Goal: Task Accomplishment & Management: Manage account settings

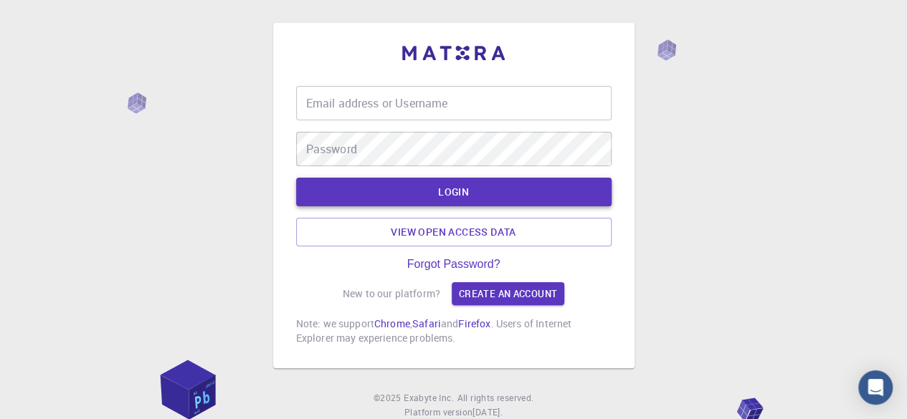
type input "CHAIMABENOOOH"
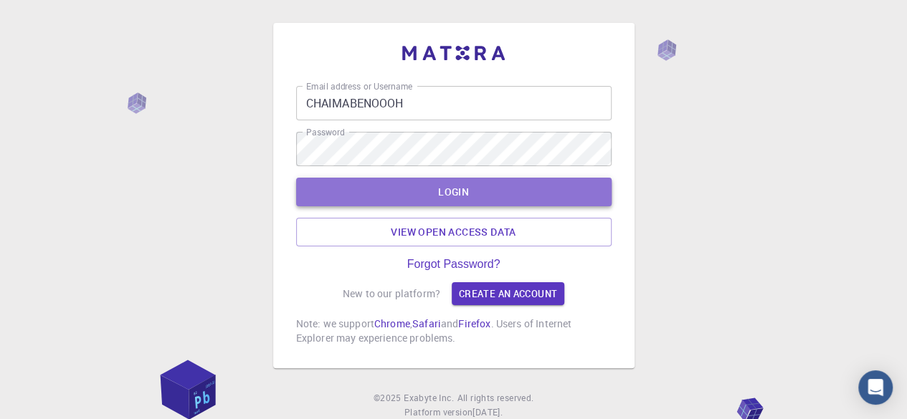
click at [515, 183] on button "LOGIN" at bounding box center [453, 192] width 315 height 29
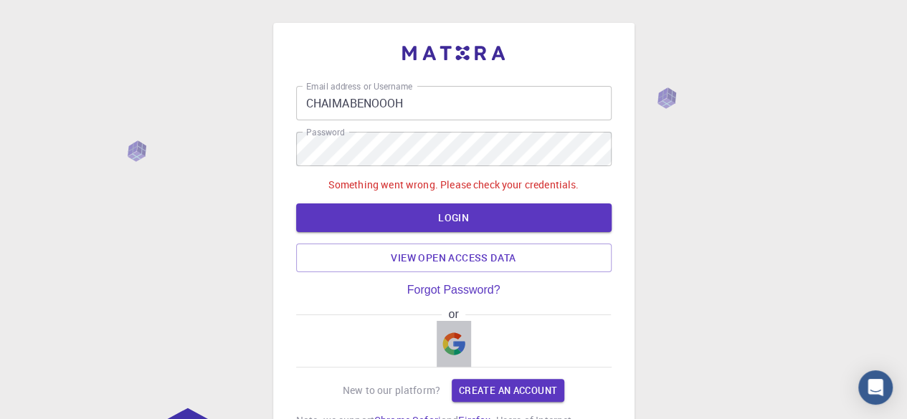
click at [456, 345] on img "button" at bounding box center [453, 344] width 23 height 23
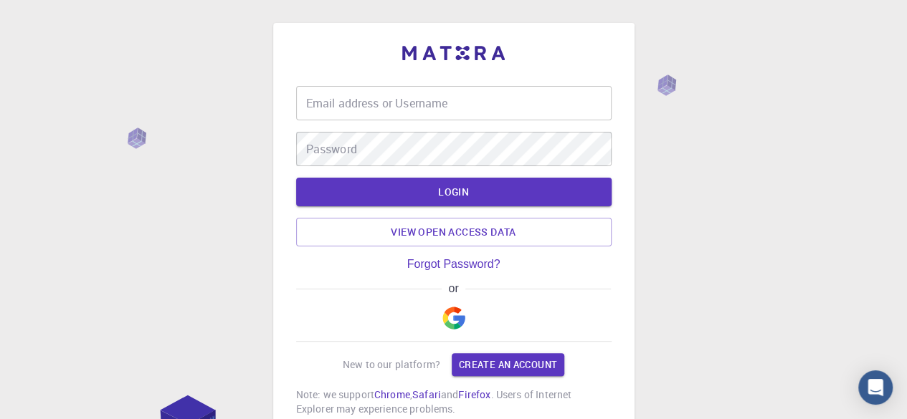
type input "CHAIMABENOOOH"
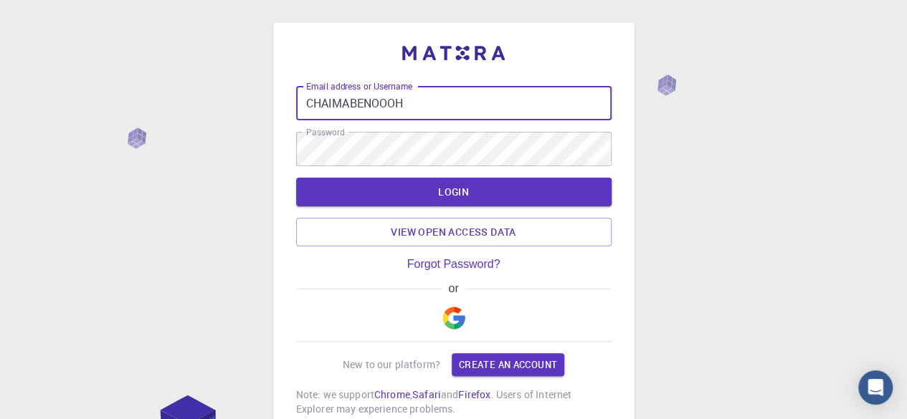
click at [437, 107] on input "CHAIMABENOOOH" at bounding box center [453, 103] width 315 height 34
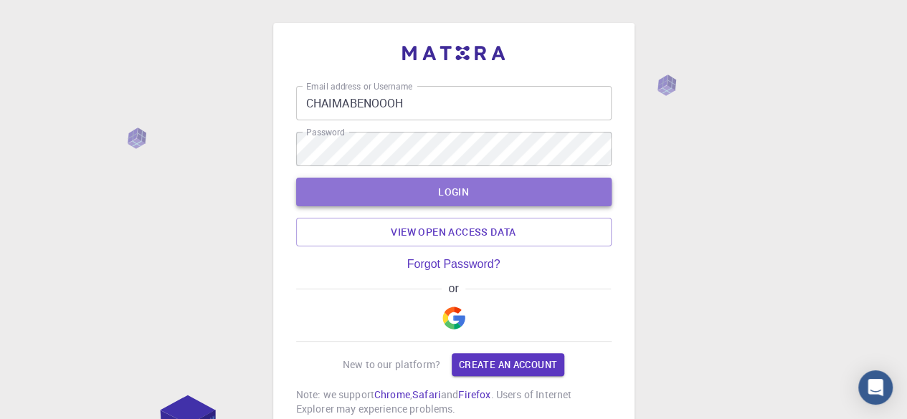
click at [460, 191] on button "LOGIN" at bounding box center [453, 192] width 315 height 29
